Goal: Task Accomplishment & Management: Use online tool/utility

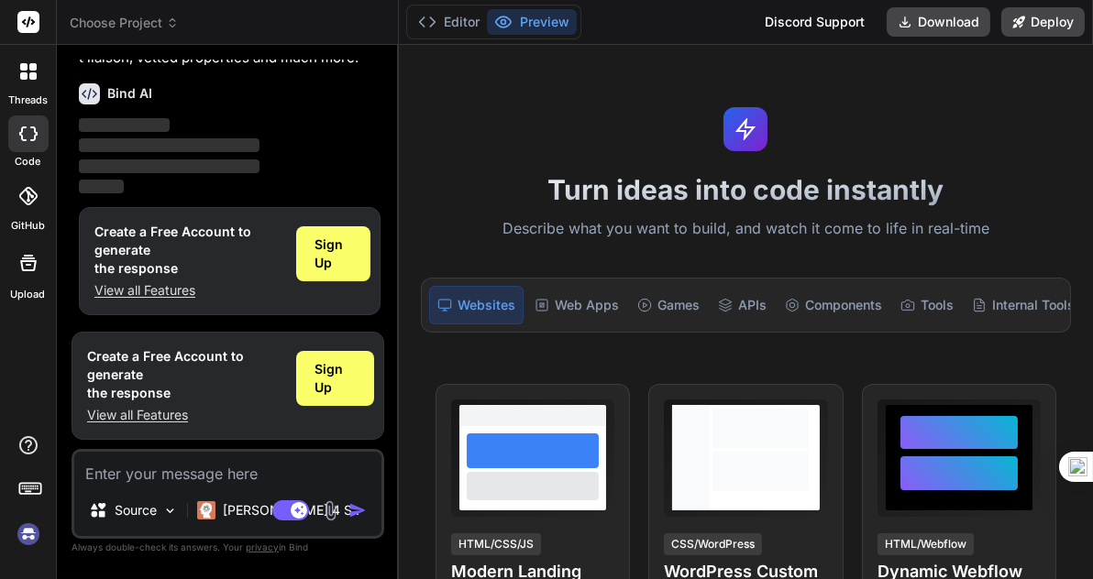
scroll to position [91, 0]
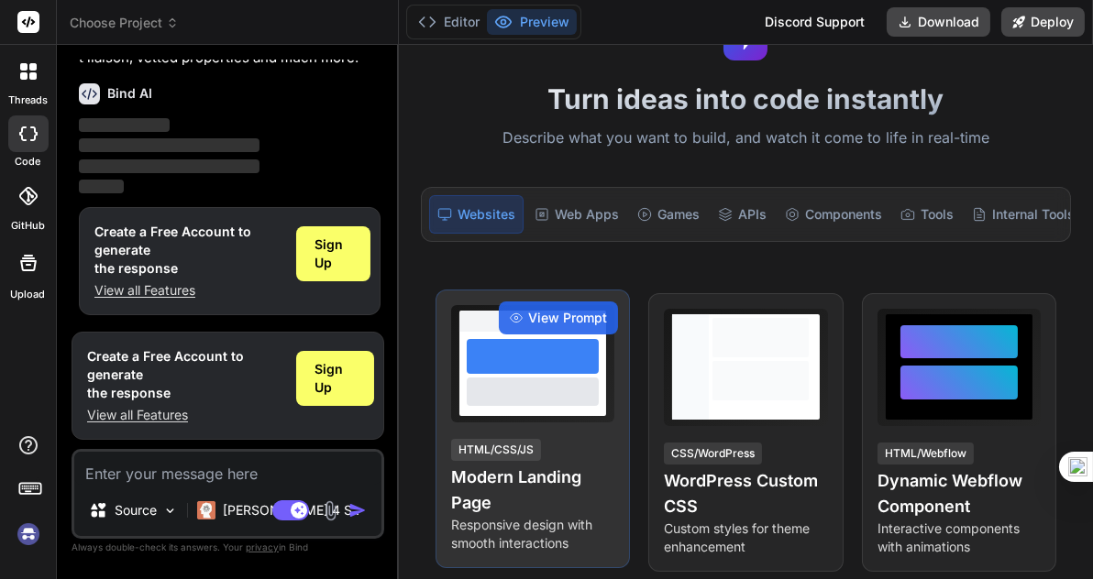
click at [589, 453] on div "HTML/CSS/JS Modern Landing Page Responsive design with smooth interactions" at bounding box center [532, 495] width 163 height 116
click at [560, 320] on span "View Prompt" at bounding box center [567, 318] width 79 height 18
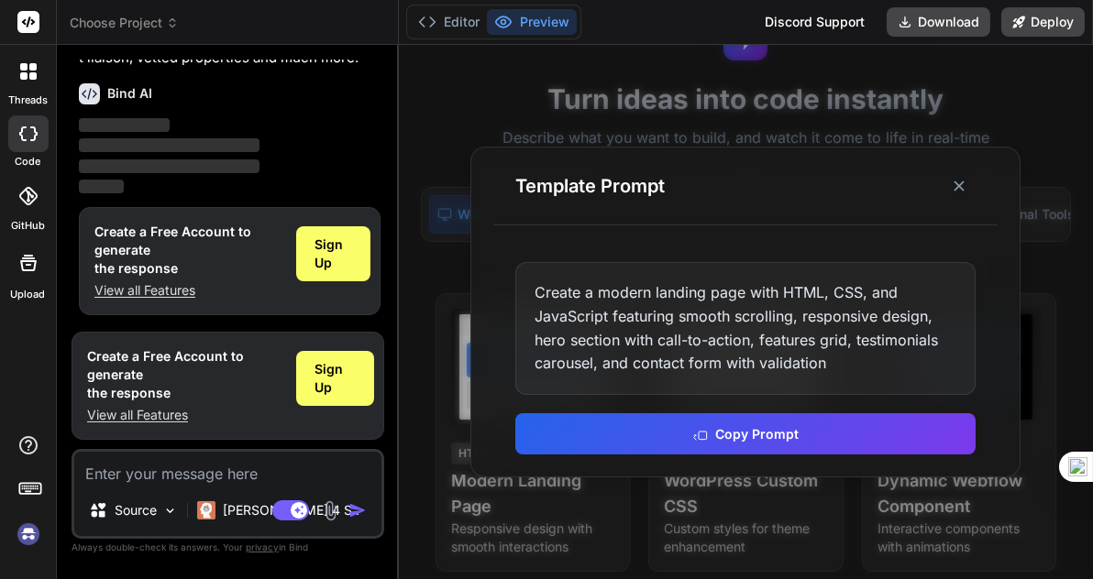
click at [1063, 337] on div at bounding box center [746, 312] width 694 height 534
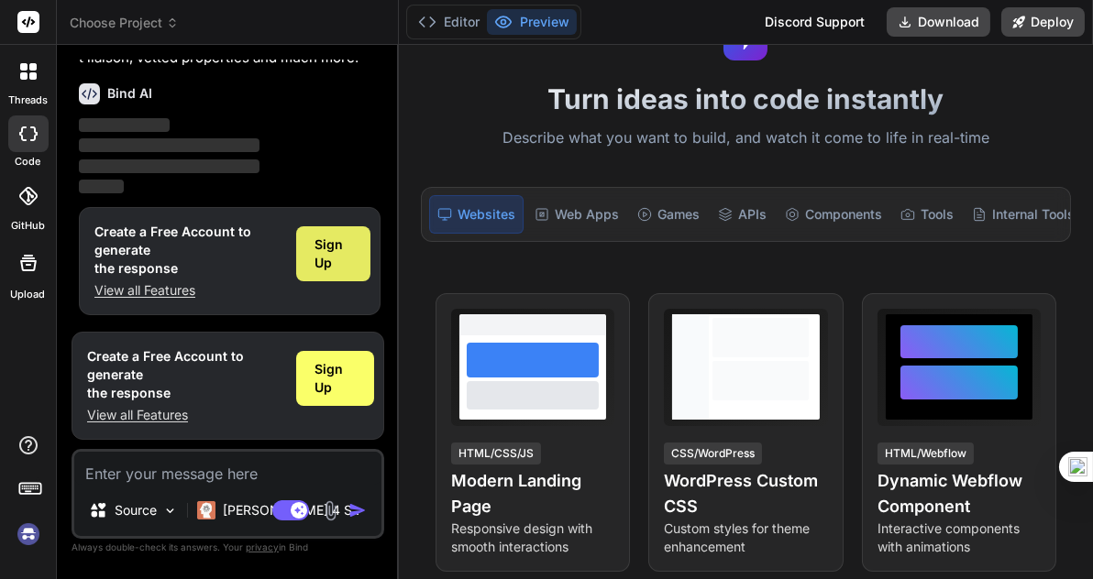
click at [334, 258] on span "Sign Up" at bounding box center [333, 254] width 38 height 37
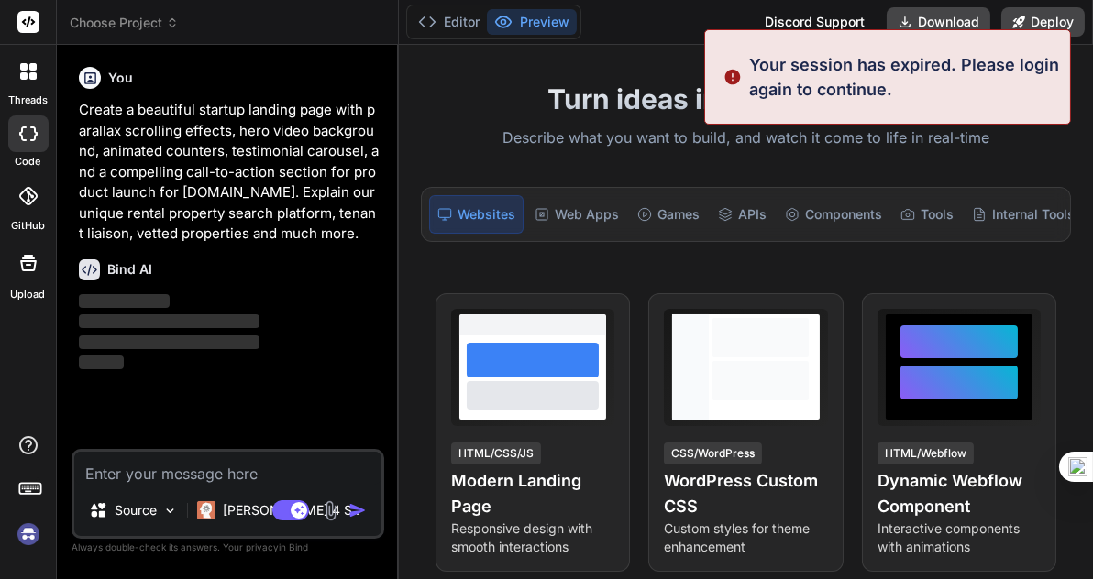
scroll to position [34, 0]
type textarea "x"
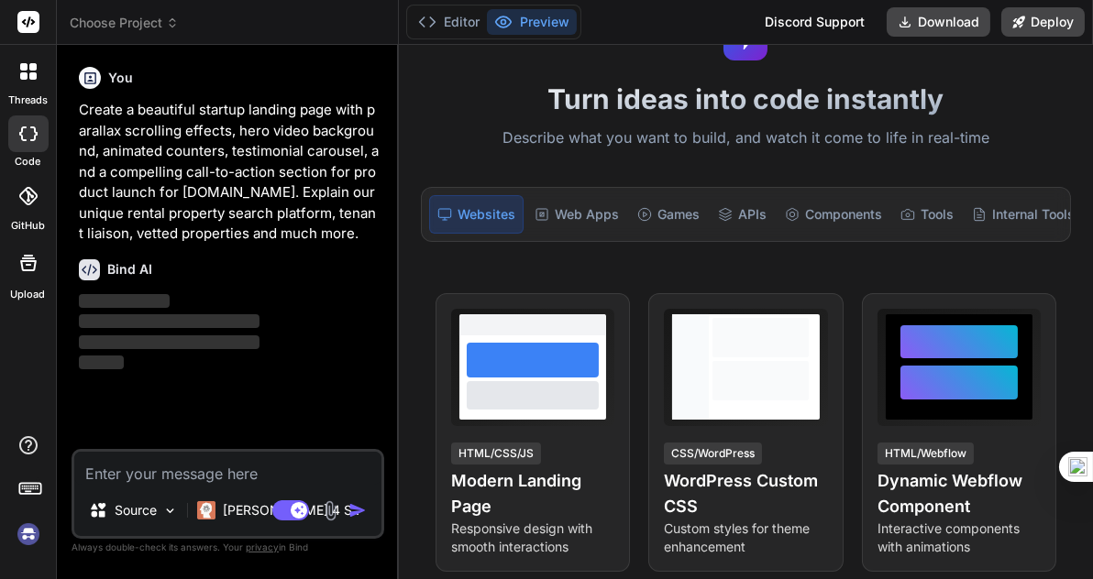
click at [357, 515] on img "button" at bounding box center [357, 510] width 18 height 18
click at [142, 270] on h6 "Bind AI" at bounding box center [129, 269] width 45 height 18
click at [75, 309] on div "You Create a beautiful startup landing page with parallax scrolling effects, he…" at bounding box center [229, 255] width 309 height 390
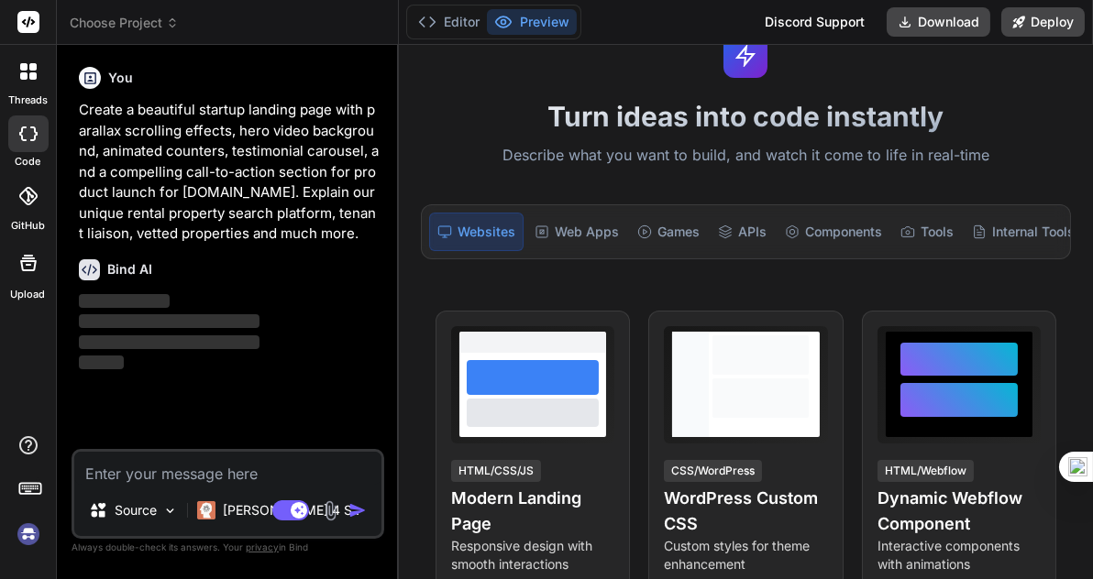
scroll to position [31, 0]
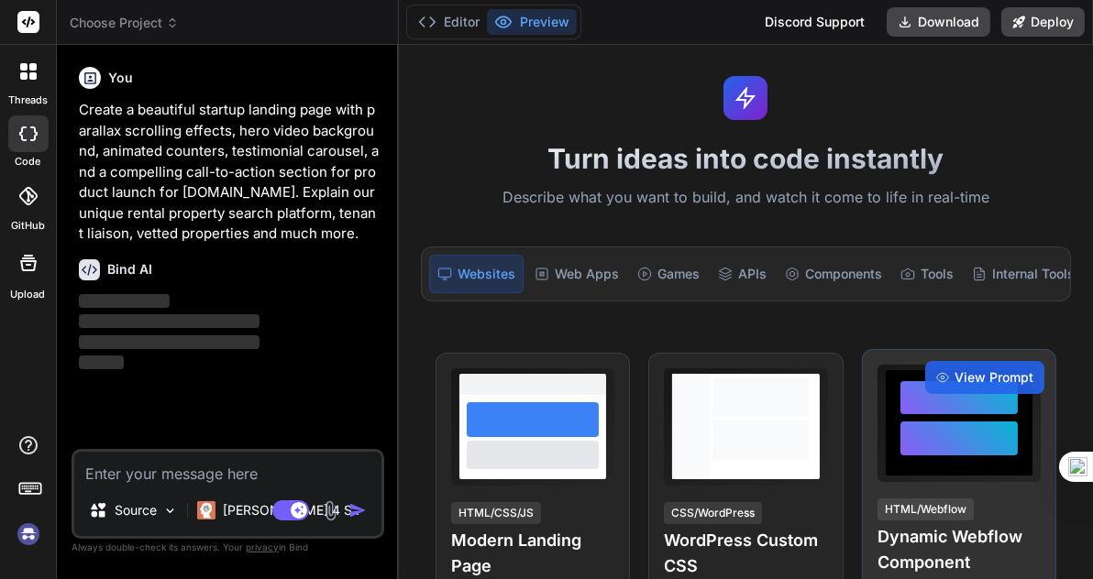
click at [1016, 436] on div at bounding box center [960, 422] width 148 height 105
click at [959, 387] on span "View Prompt" at bounding box center [993, 378] width 79 height 18
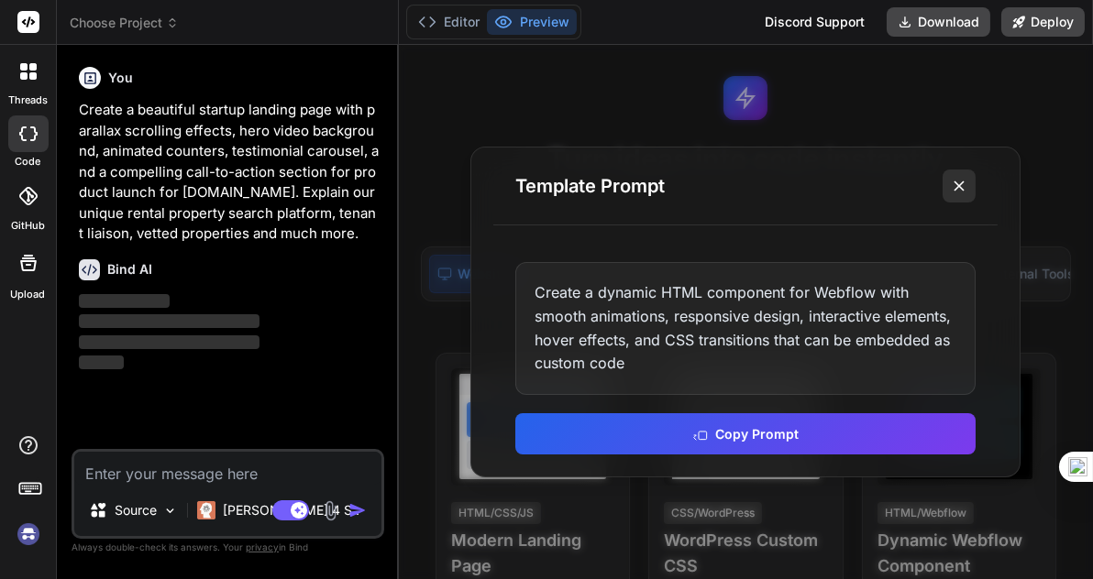
click at [960, 183] on icon at bounding box center [959, 186] width 18 height 18
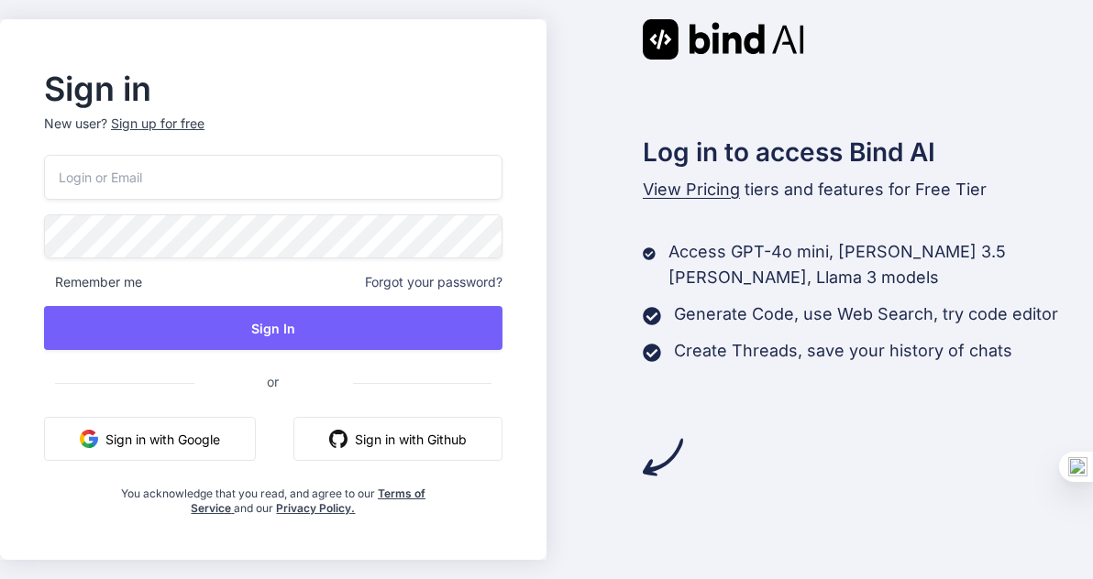
click at [171, 446] on button "Sign in with Google" at bounding box center [150, 439] width 212 height 44
